Goal: Information Seeking & Learning: Understand process/instructions

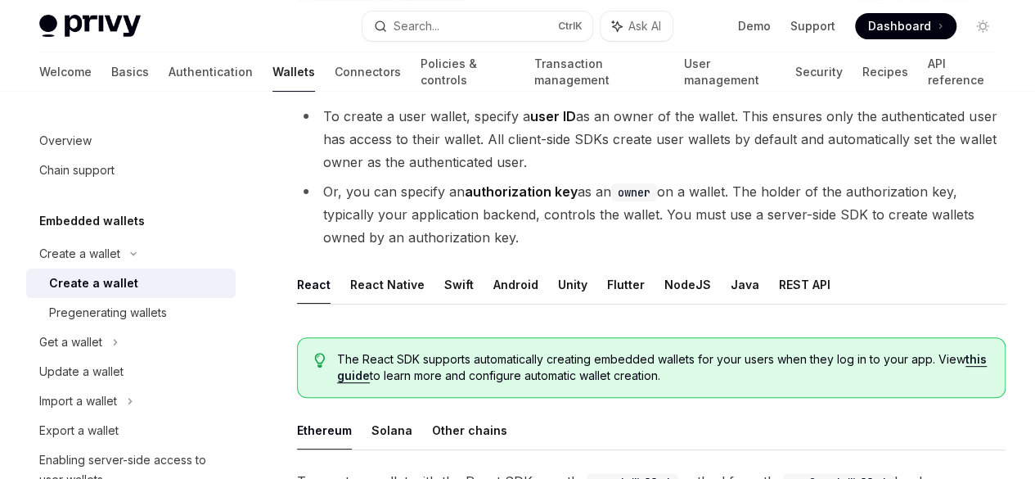
scroll to position [0, 97]
click at [664, 304] on button "NodeJS" at bounding box center [687, 284] width 47 height 38
type textarea "*"
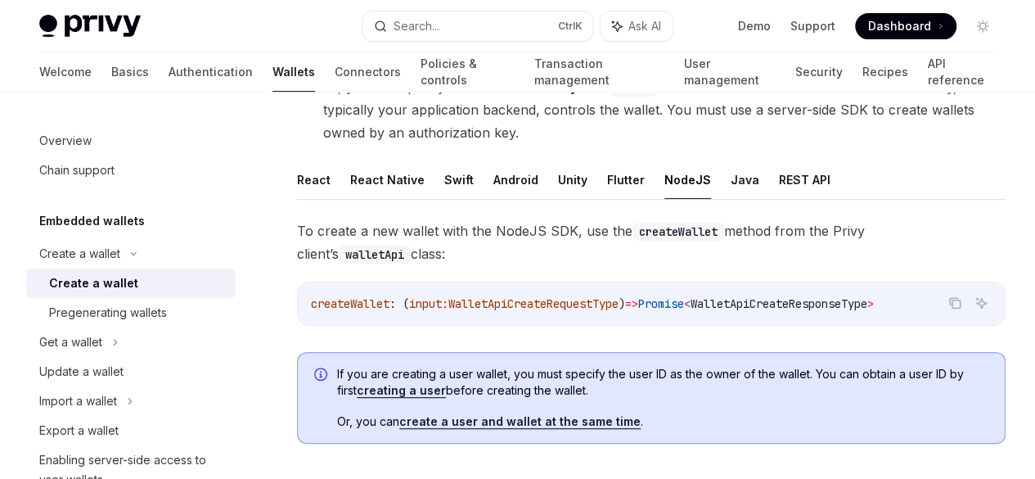
scroll to position [327, 0]
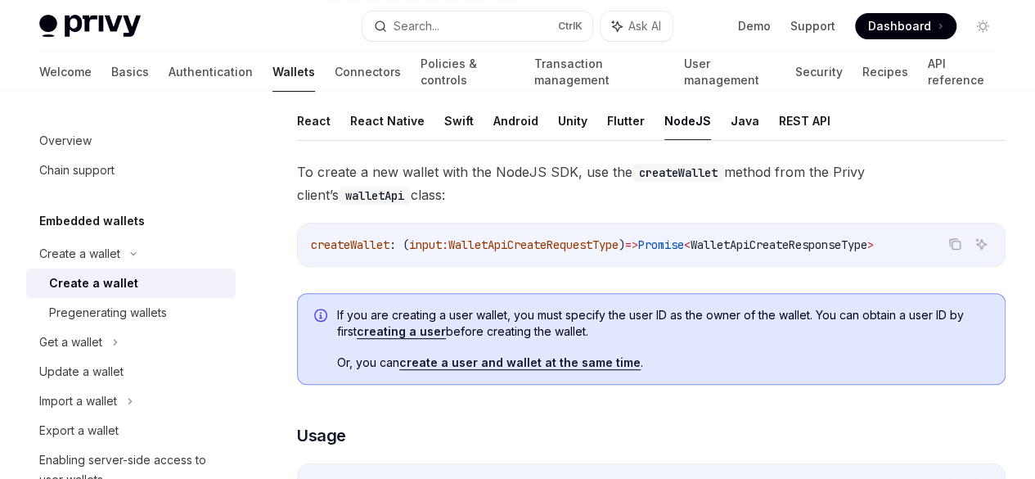
click at [340, 252] on span "createWallet" at bounding box center [350, 244] width 79 height 15
click at [341, 252] on span "createWallet" at bounding box center [350, 244] width 79 height 15
copy span "createWallet"
click at [578, 206] on span "To create a new wallet with the NodeJS SDK, use the createWallet method from th…" at bounding box center [651, 183] width 709 height 46
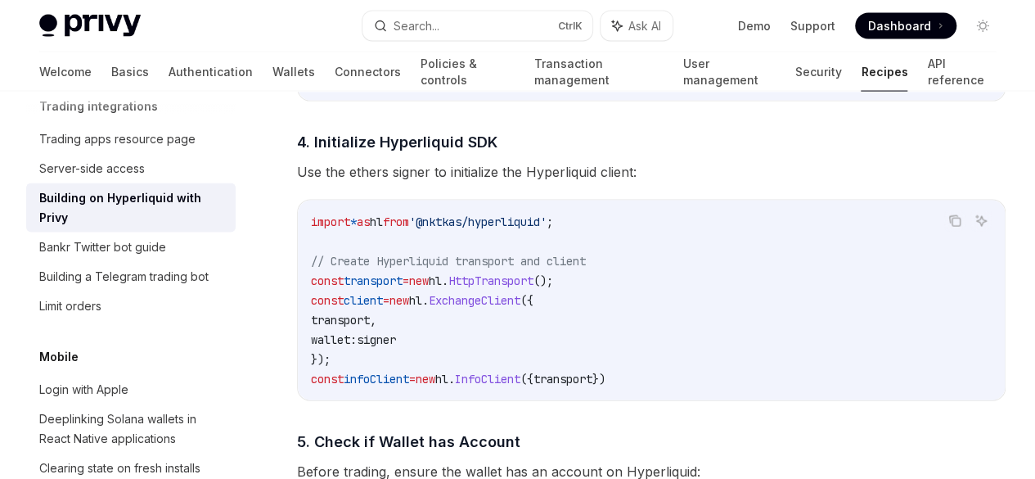
scroll to position [1636, 0]
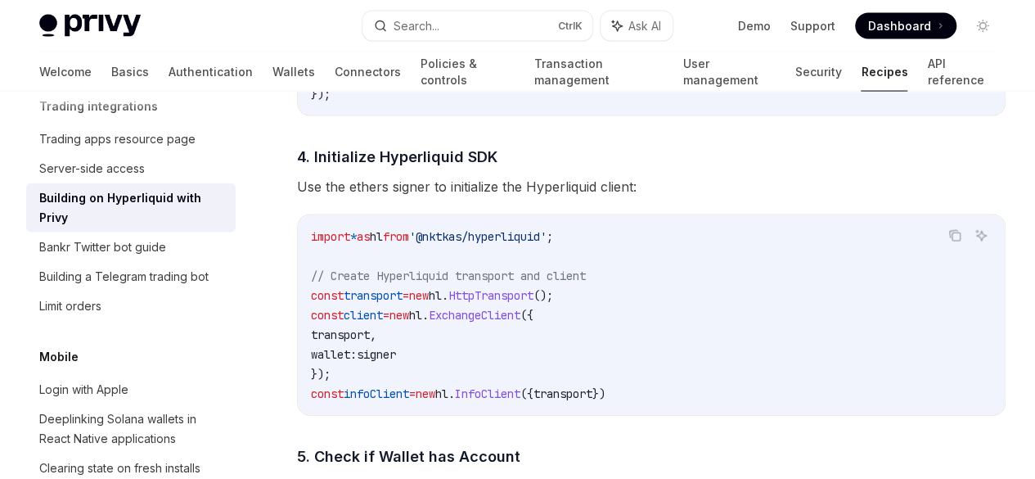
drag, startPoint x: 496, startPoint y: 376, endPoint x: 584, endPoint y: 374, distance: 88.4
drag, startPoint x: 574, startPoint y: 385, endPoint x: 630, endPoint y: 379, distance: 56.7
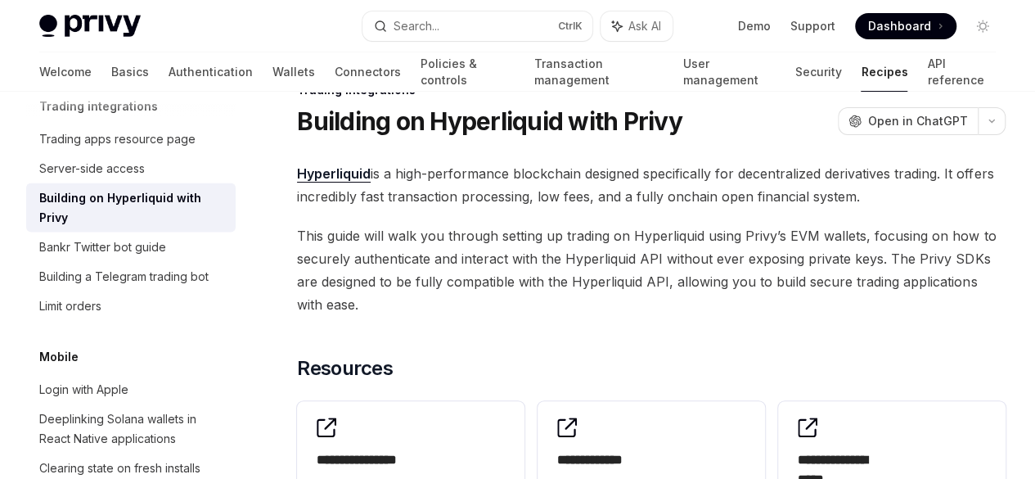
scroll to position [45, 0]
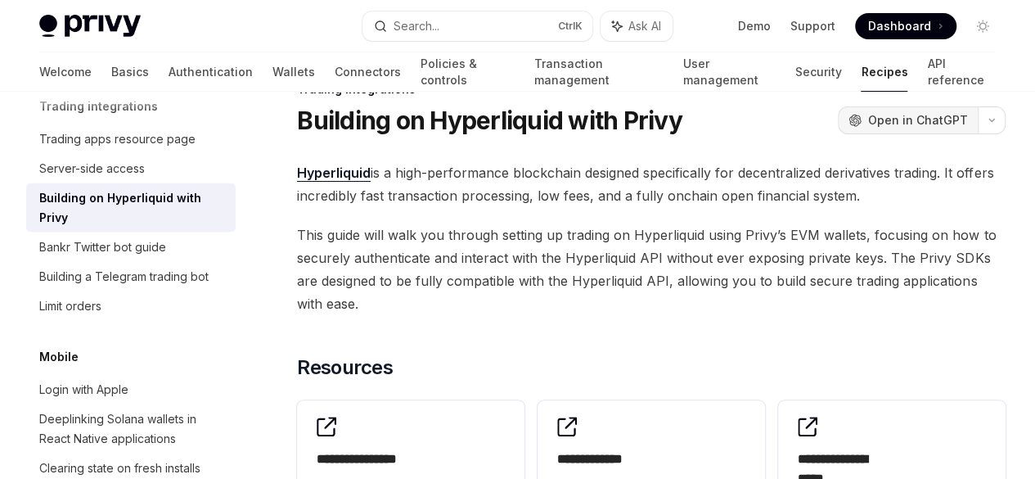
click at [868, 128] on span "Open in ChatGPT" at bounding box center [918, 120] width 100 height 16
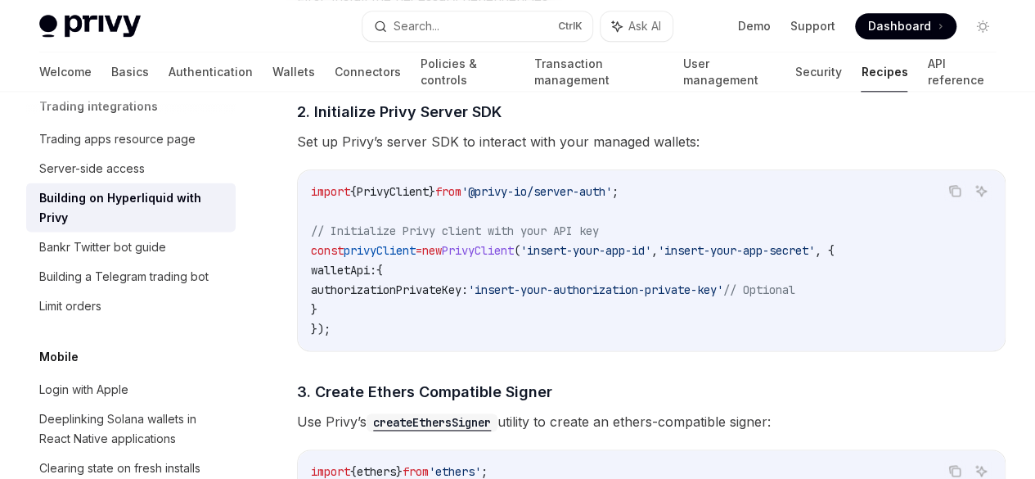
scroll to position [758, 0]
